Goal: Navigation & Orientation: Go to known website

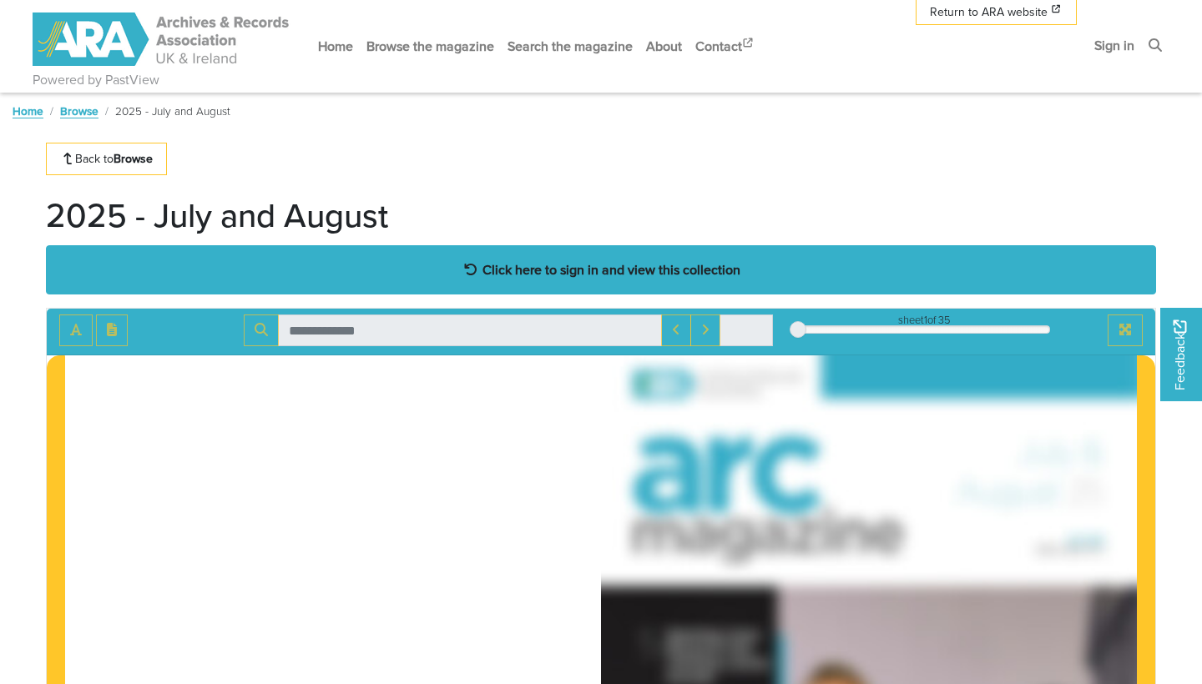
click at [708, 269] on strong "Click here to sign in and view this collection" at bounding box center [611, 269] width 258 height 18
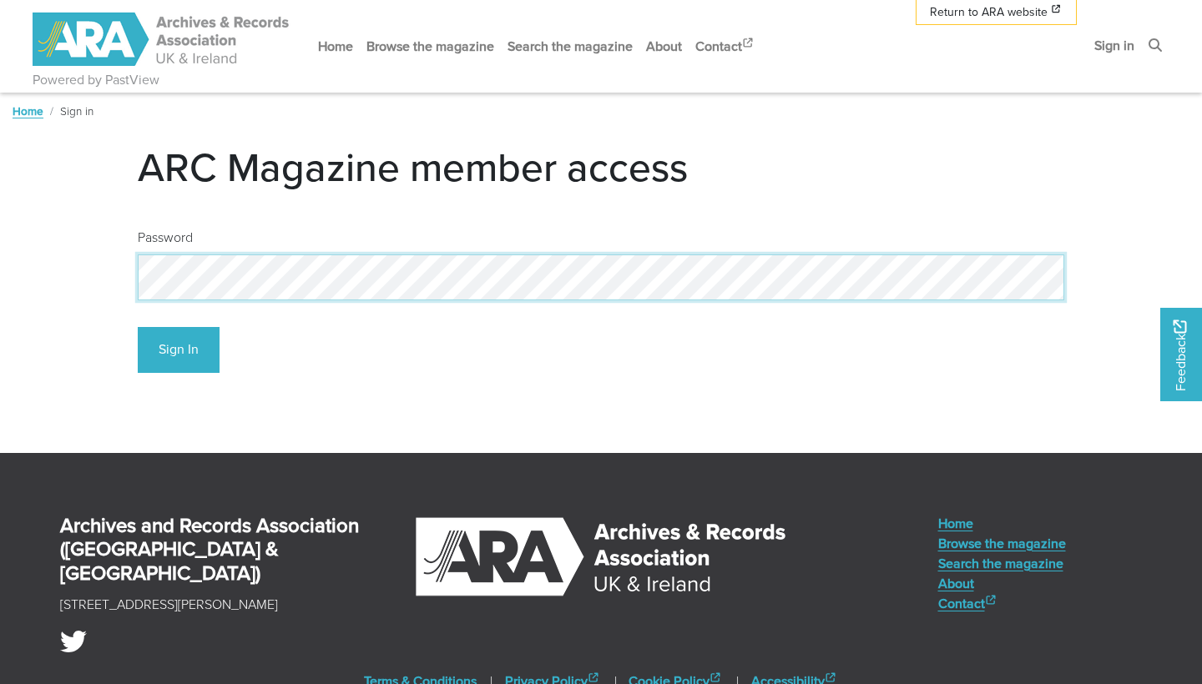
click at [178, 349] on button "Sign In" at bounding box center [179, 350] width 82 height 46
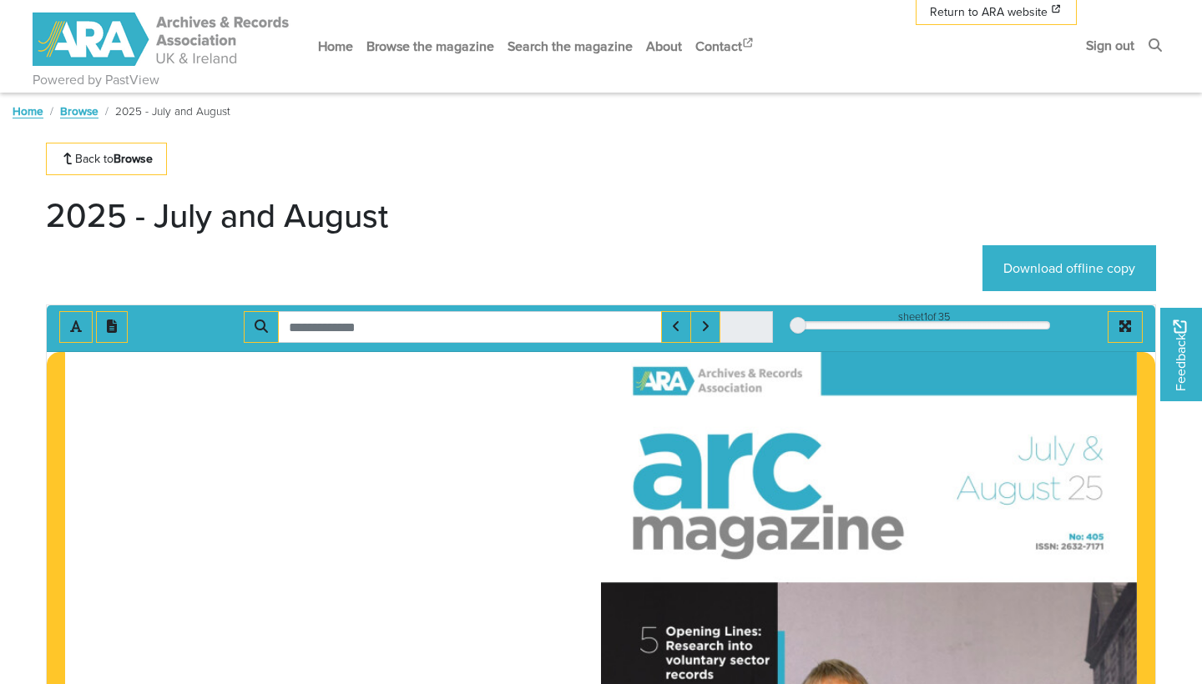
click at [180, 34] on img at bounding box center [162, 39] width 259 height 53
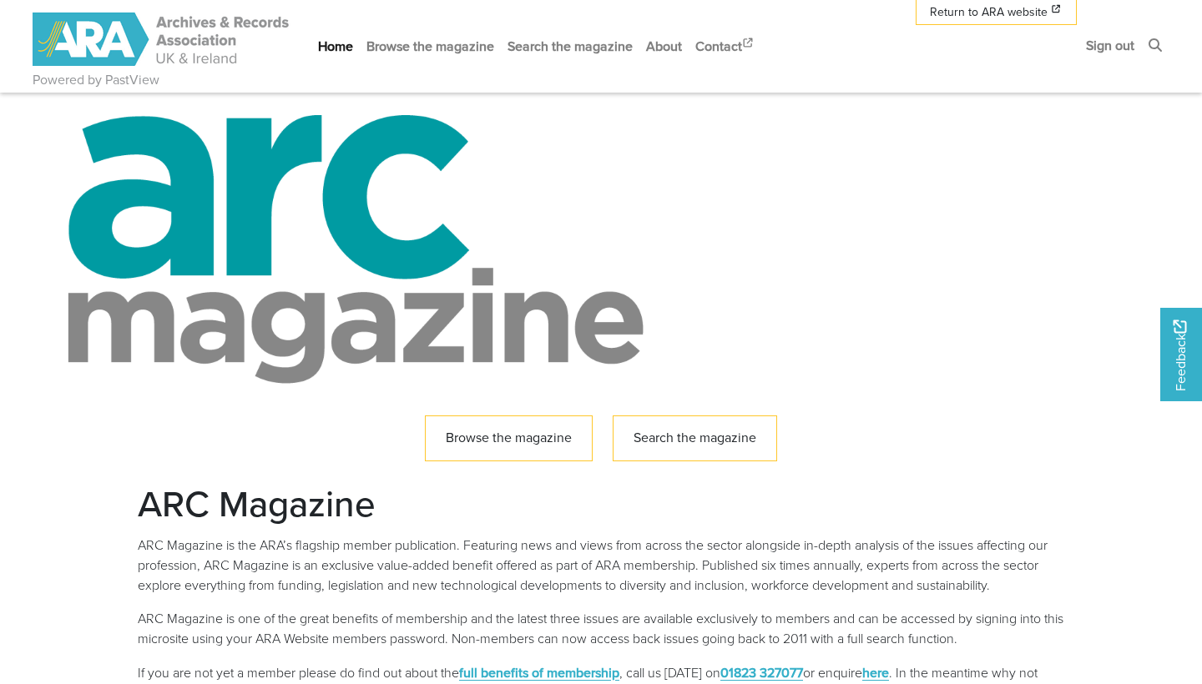
click at [340, 46] on link "Home" at bounding box center [335, 46] width 48 height 44
click at [343, 43] on link "Home" at bounding box center [335, 46] width 48 height 44
click at [216, 42] on img at bounding box center [162, 39] width 259 height 53
click at [1009, 17] on span "Return to ARA website" at bounding box center [989, 12] width 118 height 18
